Goal: Task Accomplishment & Management: Manage account settings

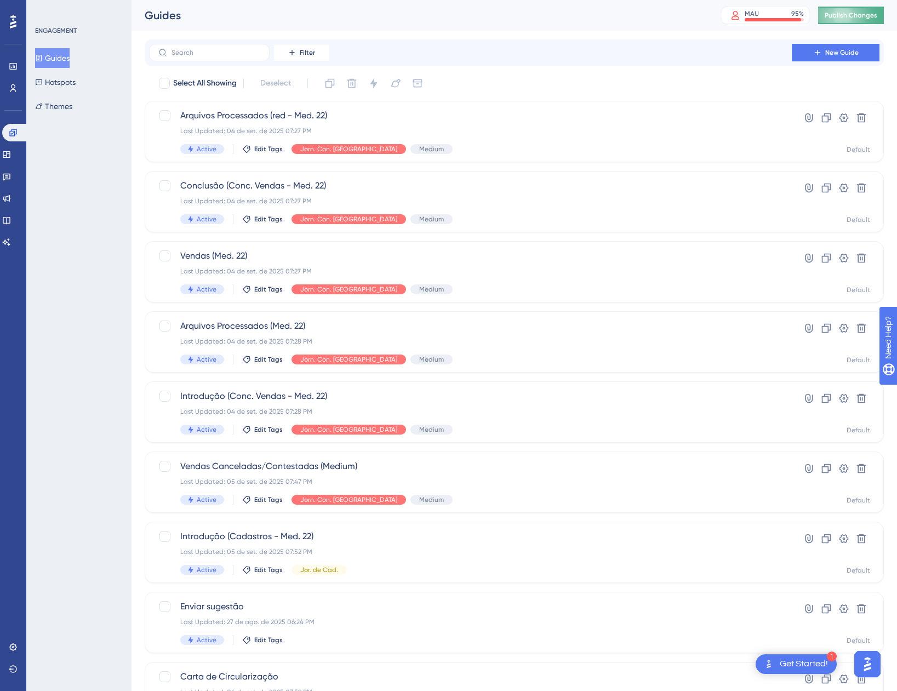
click at [840, 18] on span "Publish Changes" at bounding box center [850, 15] width 53 height 9
click at [60, 60] on button "Guides" at bounding box center [52, 58] width 35 height 20
click at [277, 572] on span "Edit Tags" at bounding box center [268, 569] width 28 height 9
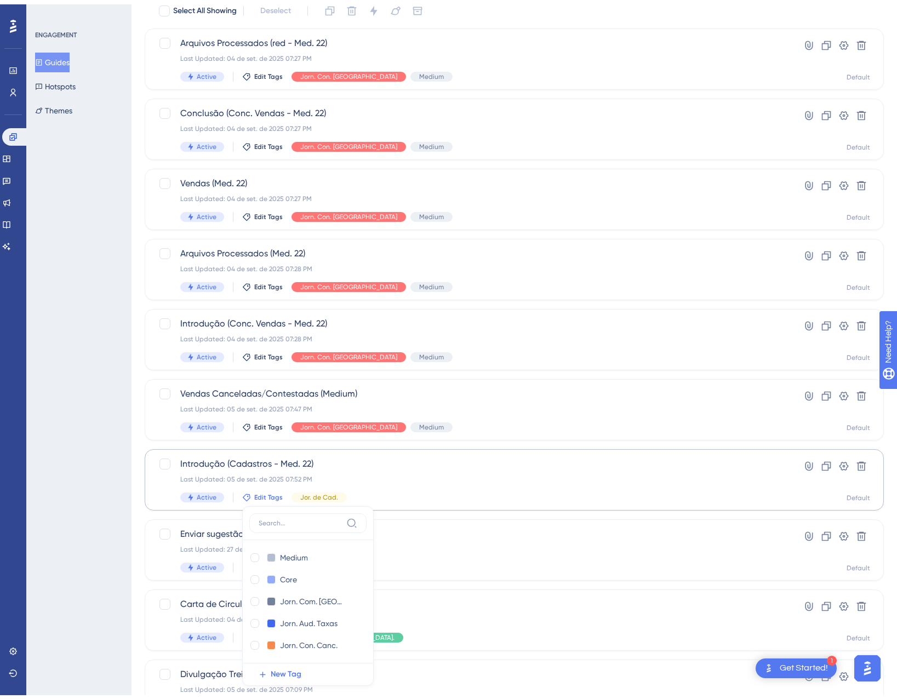
scroll to position [151, 0]
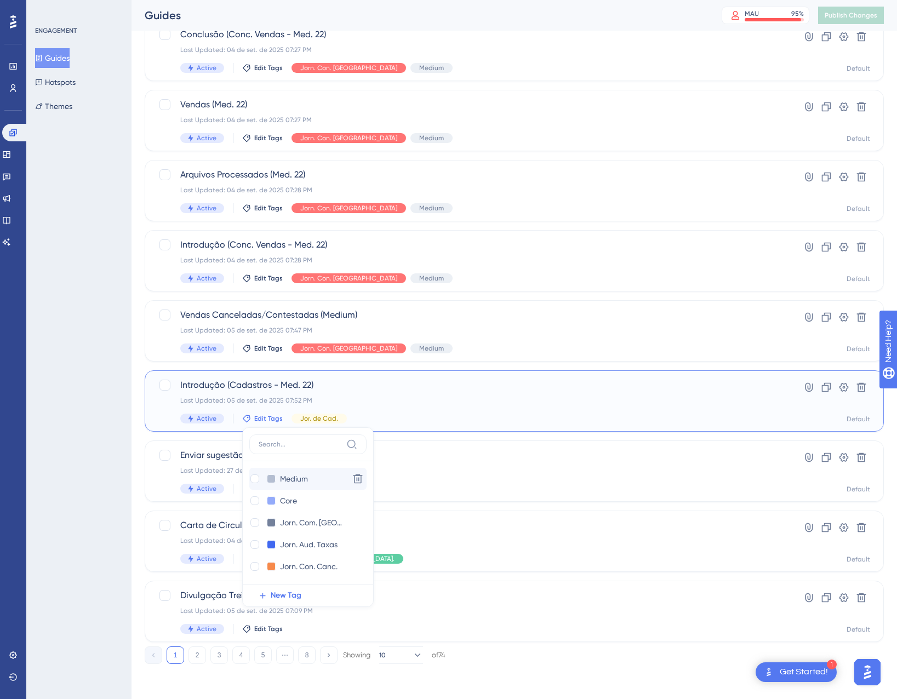
click at [277, 481] on div "Medium Medium" at bounding box center [296, 479] width 95 height 14
click at [254, 478] on div at bounding box center [254, 478] width 9 height 9
checkbox input "true"
click at [94, 463] on div "ENGAGEMENT Guides Hotspots Themes" at bounding box center [78, 349] width 105 height 699
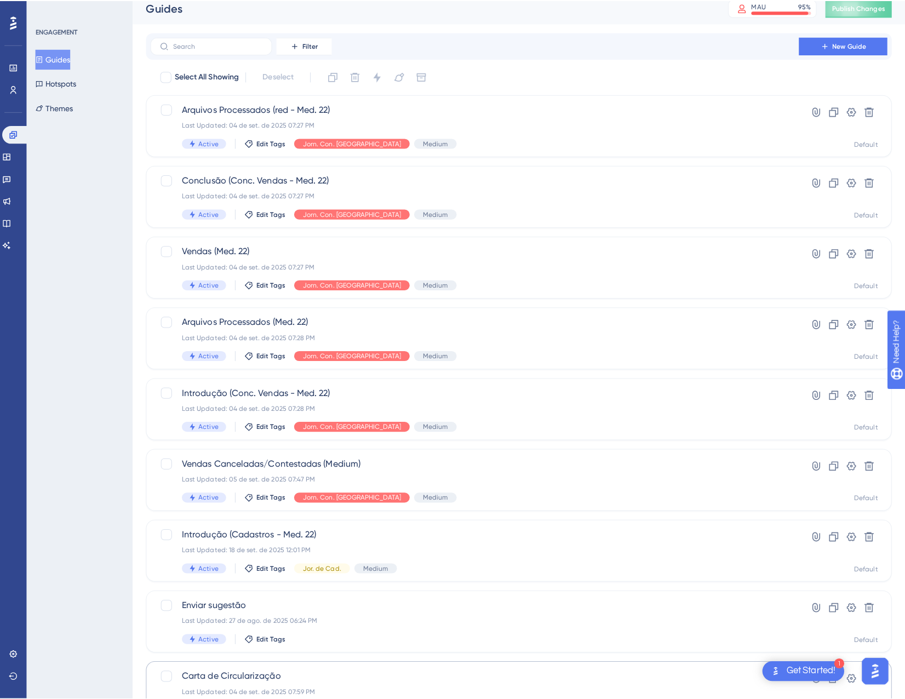
scroll to position [0, 0]
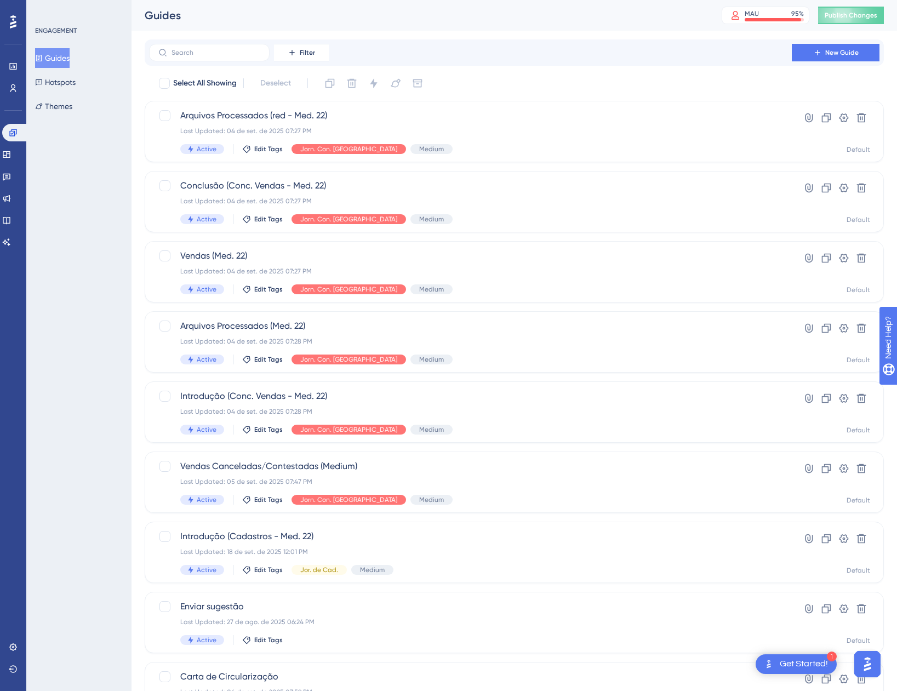
click at [854, 2] on div "Guides MAU 95 % Click to see add-on and upgrade options Publish Changes" at bounding box center [513, 15] width 765 height 31
click at [853, 19] on span "Publish Changes" at bounding box center [850, 15] width 53 height 9
drag, startPoint x: 851, startPoint y: 51, endPoint x: 677, endPoint y: 83, distance: 177.0
click at [679, 87] on div "Filter New Guide Select All Showing Deselect Arquivos Processados (red - Med. 2…" at bounding box center [514, 427] width 739 height 776
click at [5, 151] on link at bounding box center [6, 155] width 9 height 18
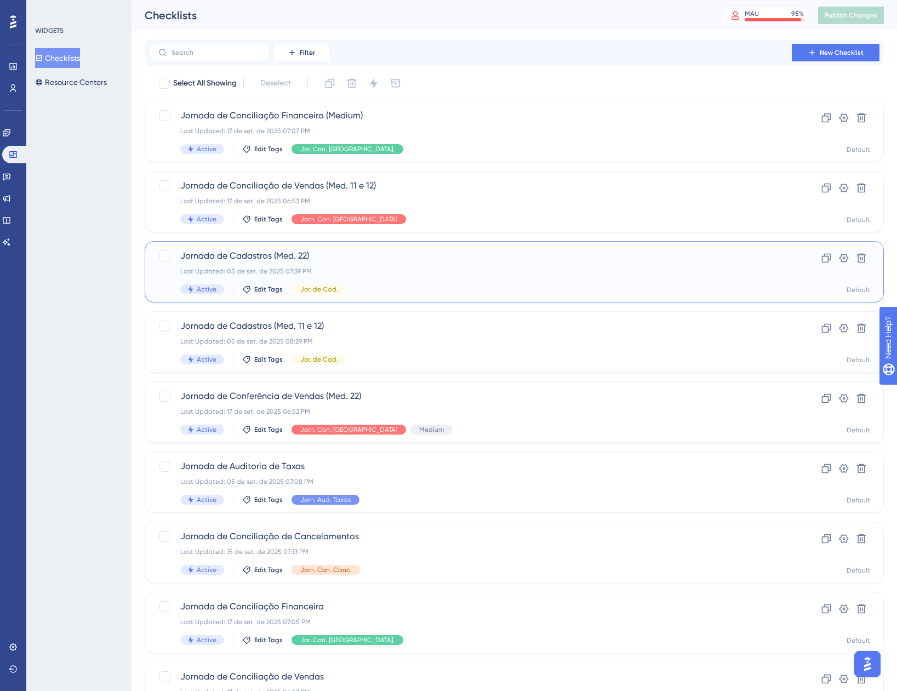
click at [443, 284] on div "Active Edit Tags Jor. de Cad." at bounding box center [470, 289] width 580 height 10
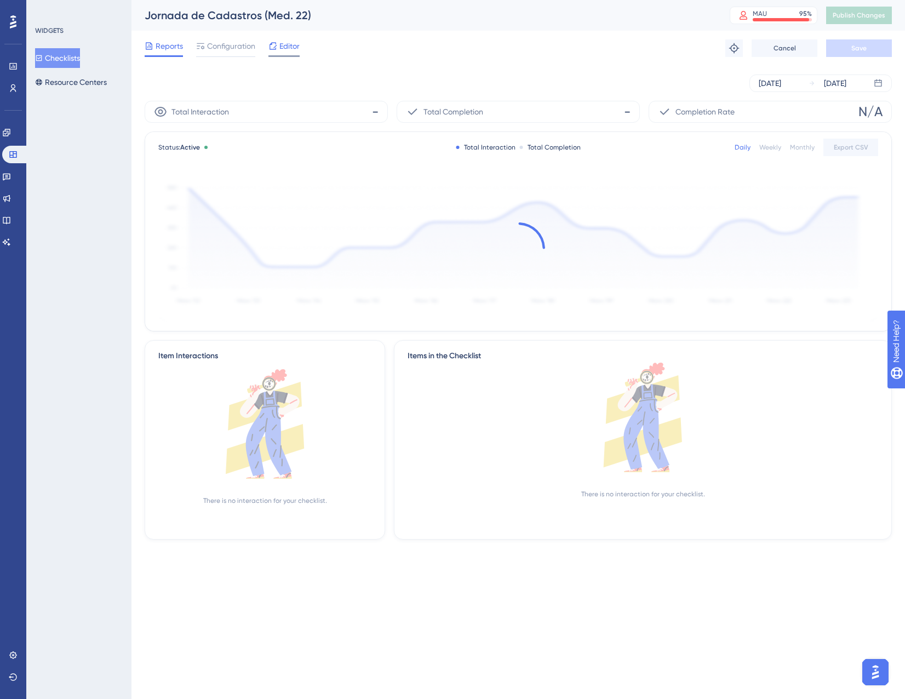
click at [284, 42] on span "Editor" at bounding box center [289, 45] width 20 height 13
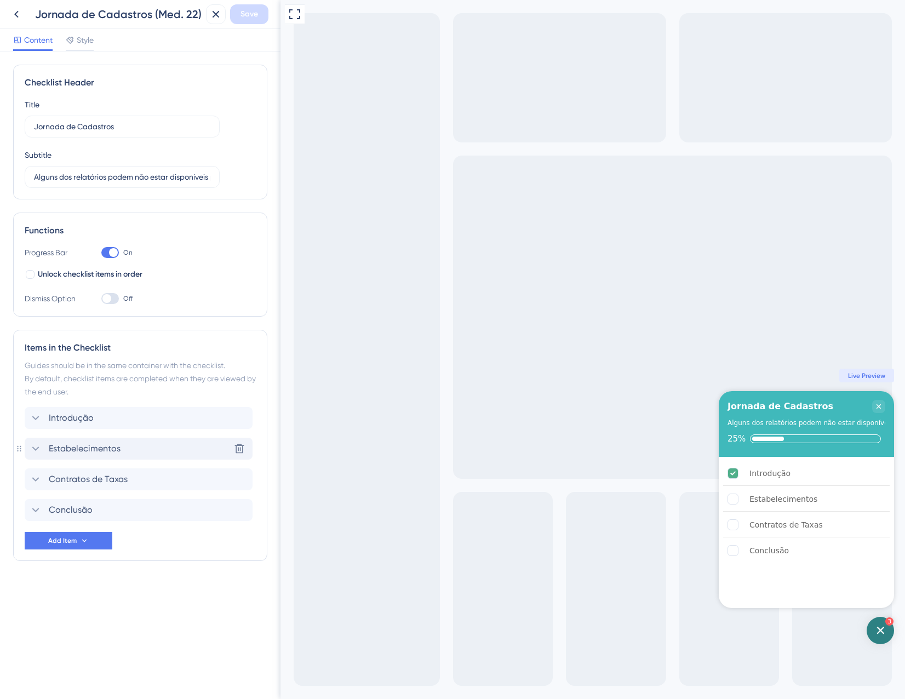
click at [96, 444] on span "Estabelecimentos" at bounding box center [85, 448] width 72 height 13
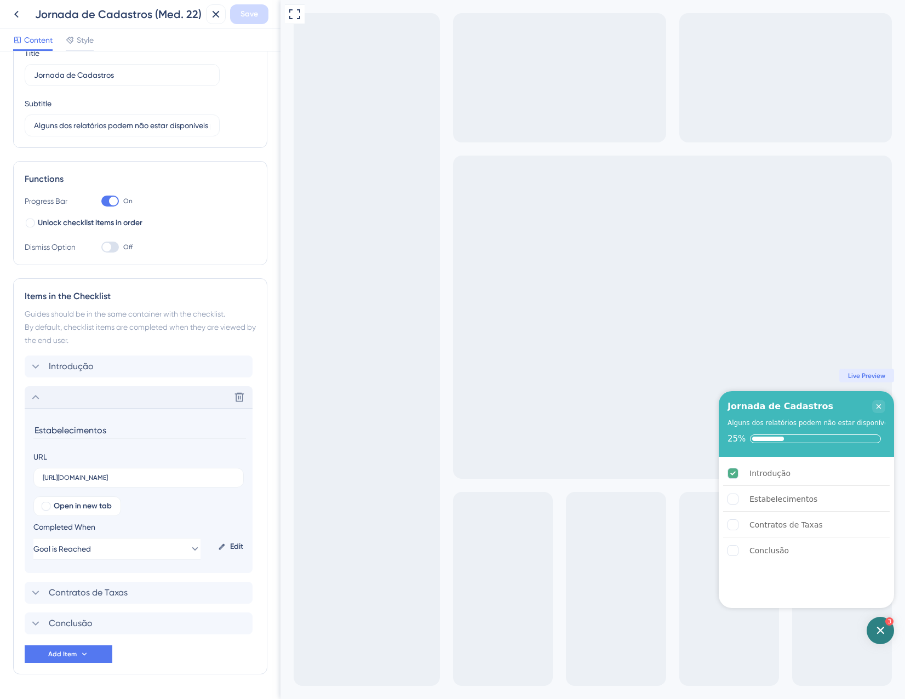
scroll to position [84, 0]
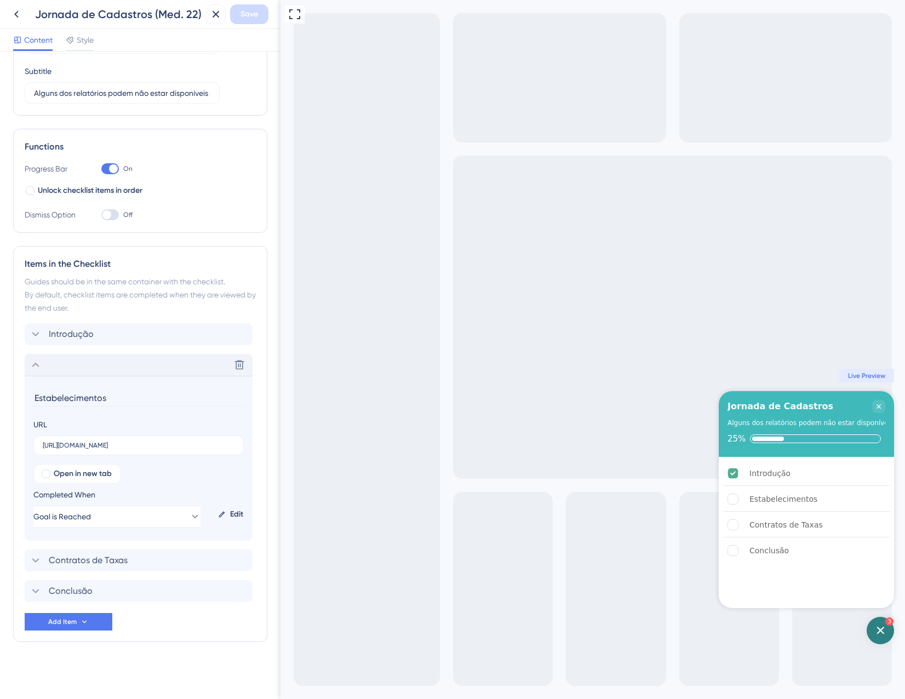
drag, startPoint x: 409, startPoint y: 439, endPoint x: 294, endPoint y: 449, distance: 115.4
click at [223, 446] on input "[URL][DOMAIN_NAME]" at bounding box center [139, 445] width 192 height 8
drag, startPoint x: 492, startPoint y: 446, endPoint x: 311, endPoint y: 449, distance: 180.8
click at [221, 13] on icon at bounding box center [215, 14] width 13 height 13
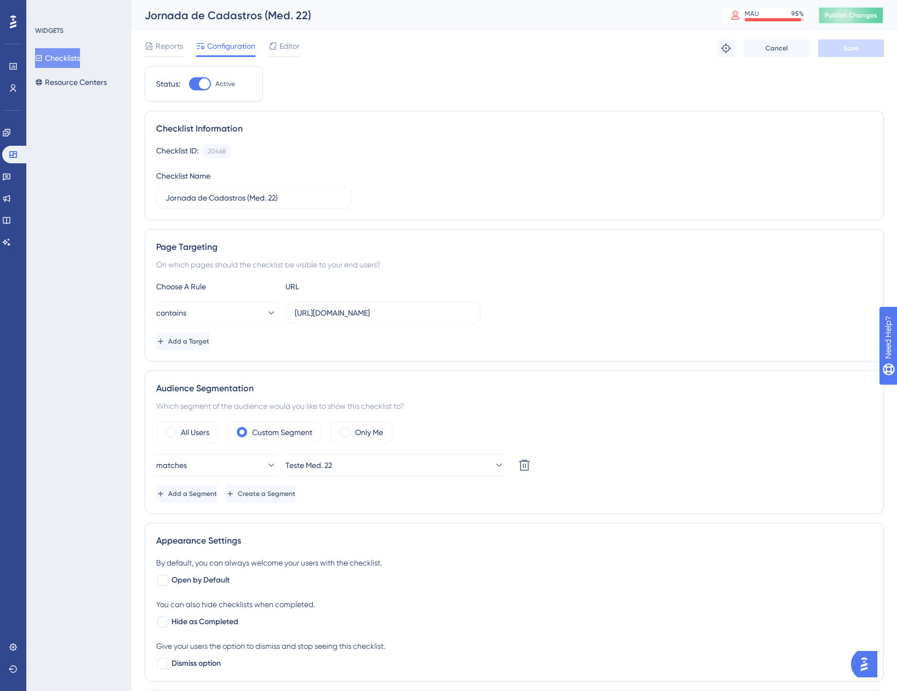
click at [879, 10] on button "Publish Changes" at bounding box center [851, 16] width 66 height 18
click at [58, 57] on button "Checklists" at bounding box center [57, 58] width 45 height 20
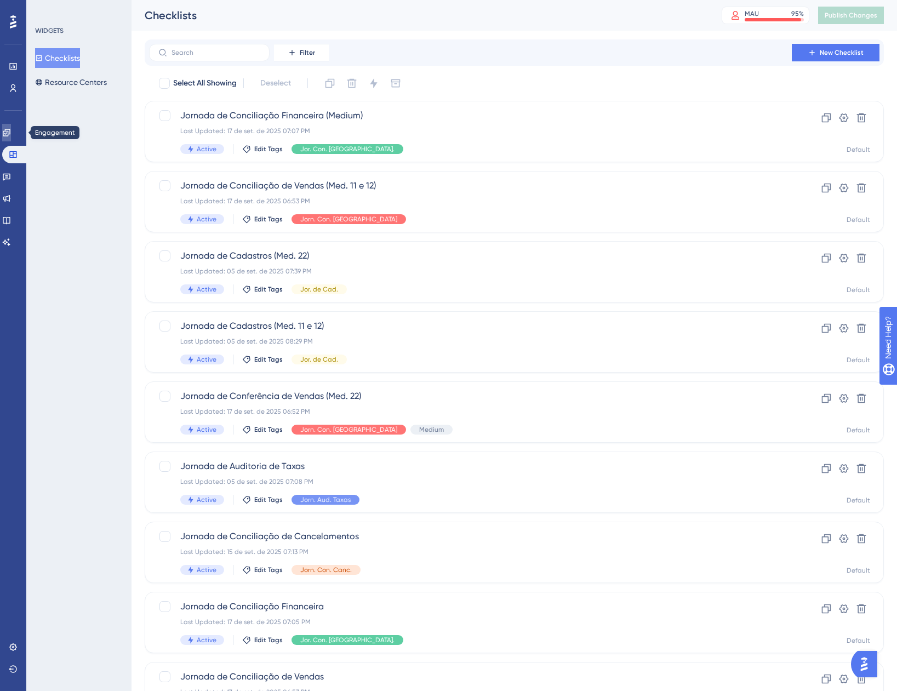
click at [11, 128] on icon at bounding box center [6, 132] width 9 height 9
